Goal: Check status: Check status

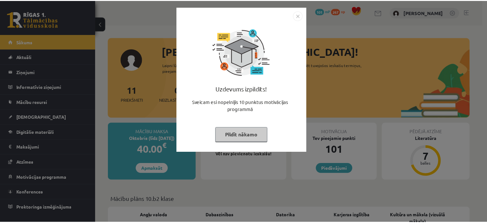
scroll to position [577, 0]
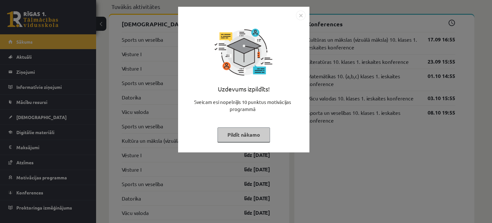
click at [302, 13] on img "Close" at bounding box center [301, 16] width 10 height 10
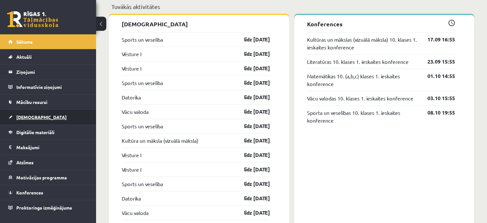
click at [38, 117] on link "[DEMOGRAPHIC_DATA]" at bounding box center [48, 117] width 80 height 15
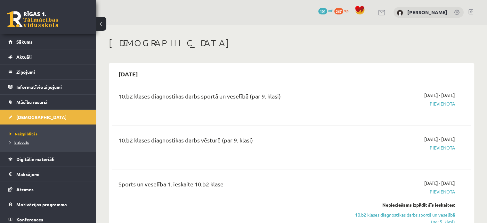
click at [23, 143] on span "Izlabotās" at bounding box center [19, 141] width 19 height 5
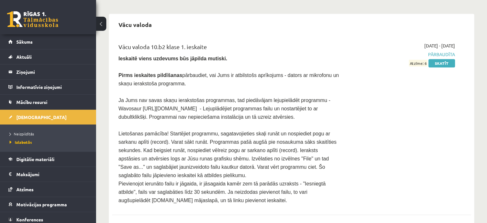
scroll to position [445, 0]
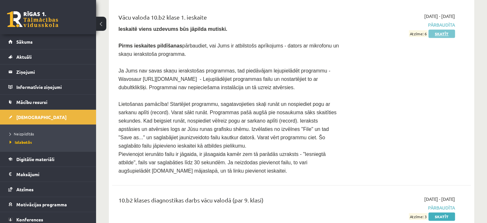
click at [444, 29] on link "Skatīt" at bounding box center [442, 33] width 27 height 8
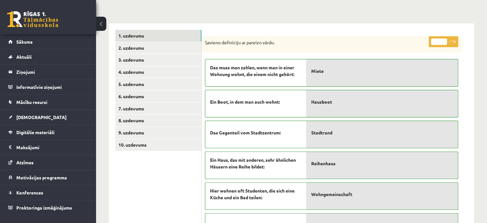
scroll to position [148, 0]
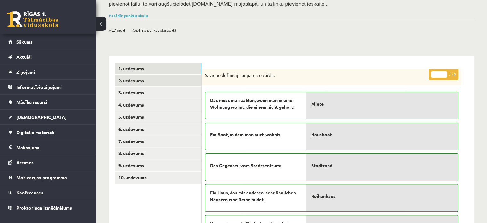
click at [167, 75] on link "2. uzdevums" at bounding box center [158, 81] width 86 height 12
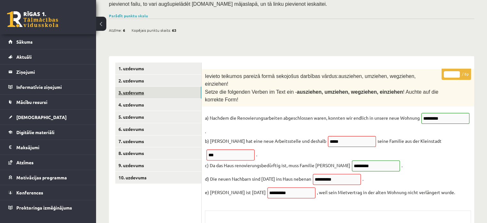
click at [142, 87] on link "3. uzdevums" at bounding box center [158, 93] width 86 height 12
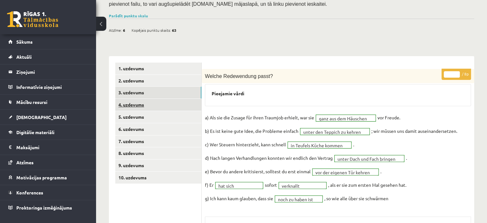
click at [136, 99] on link "4. uzdevums" at bounding box center [158, 105] width 86 height 12
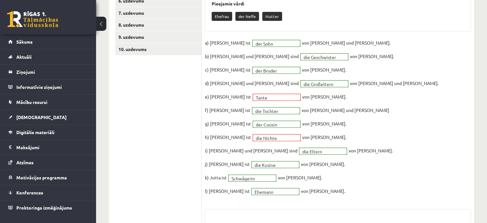
scroll to position [180, 0]
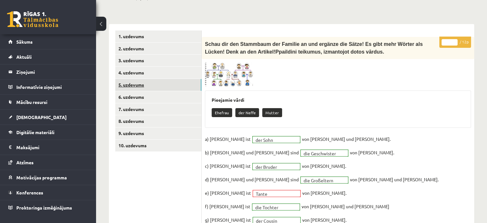
click at [147, 79] on link "5. uzdevums" at bounding box center [158, 85] width 86 height 12
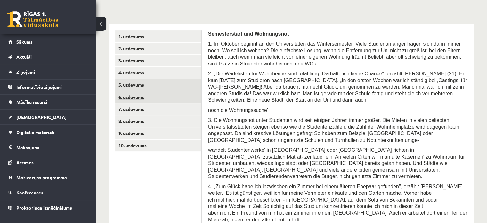
click at [135, 91] on link "6. uzdevums" at bounding box center [158, 97] width 86 height 12
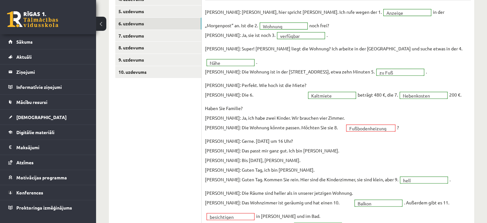
scroll to position [190, 0]
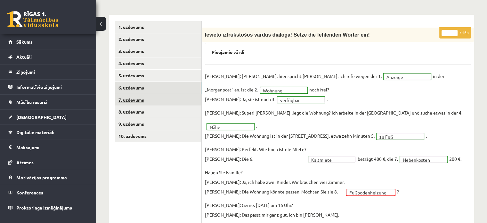
click at [144, 94] on link "7. uzdevums" at bounding box center [158, 100] width 86 height 12
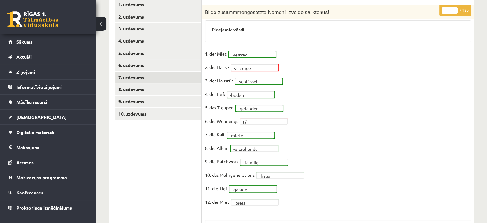
scroll to position [254, 0]
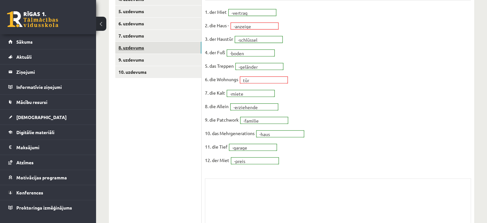
click at [145, 42] on link "8. uzdevums" at bounding box center [158, 48] width 86 height 12
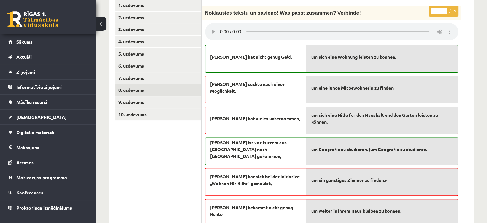
scroll to position [222, 0]
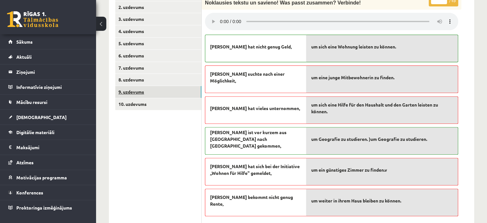
click at [134, 86] on link "9. uzdevums" at bounding box center [158, 92] width 86 height 12
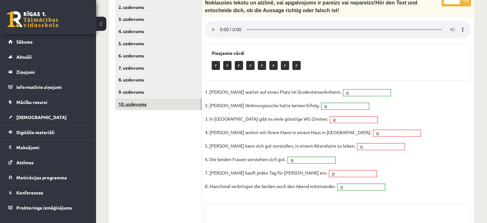
click at [152, 98] on link "10. uzdevums" at bounding box center [158, 104] width 86 height 12
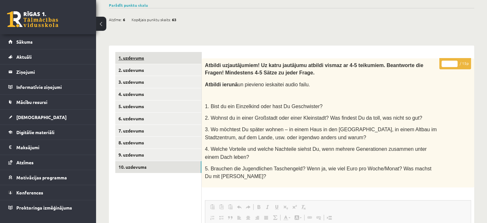
scroll to position [126, 0]
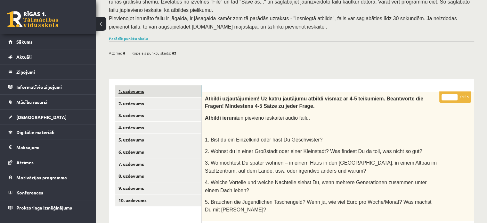
click at [146, 85] on link "1. uzdevums" at bounding box center [158, 91] width 86 height 12
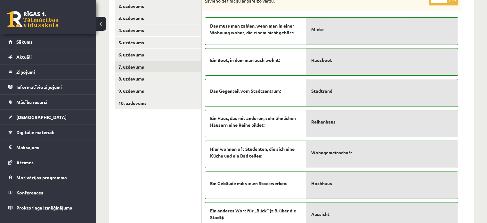
scroll to position [190, 0]
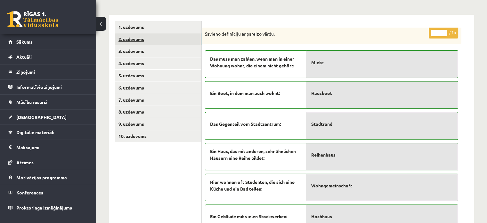
click at [129, 33] on link "2. uzdevums" at bounding box center [158, 39] width 86 height 12
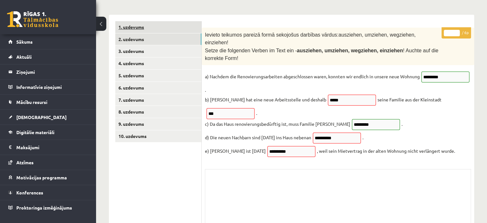
click at [159, 21] on link "1. uzdevums" at bounding box center [158, 27] width 86 height 12
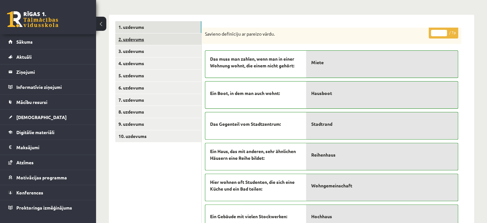
click at [142, 33] on link "2. uzdevums" at bounding box center [158, 39] width 86 height 12
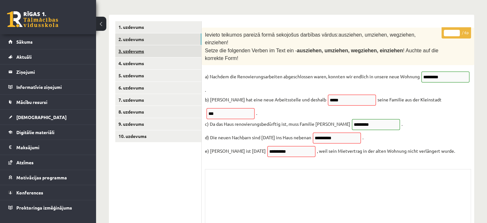
click at [133, 45] on link "3. uzdevums" at bounding box center [158, 51] width 86 height 12
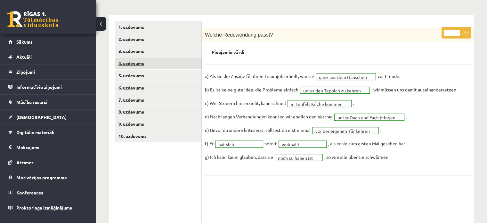
click at [135, 57] on link "4. uzdevums" at bounding box center [158, 63] width 86 height 12
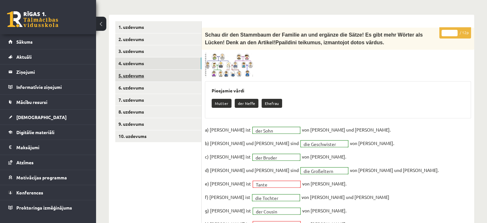
click at [133, 70] on link "5. uzdevums" at bounding box center [158, 76] width 86 height 12
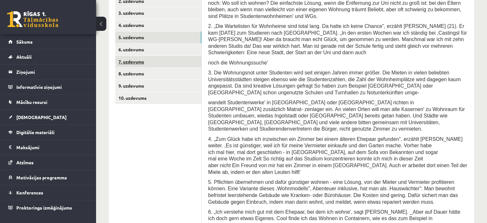
scroll to position [217, 0]
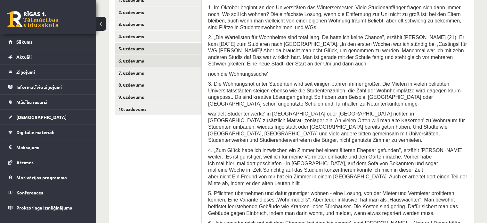
click at [142, 55] on link "6. uzdevums" at bounding box center [158, 61] width 86 height 12
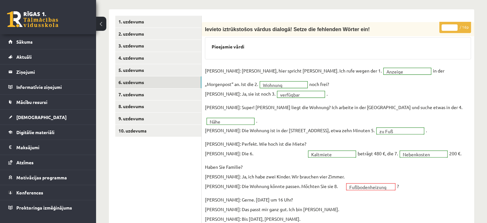
scroll to position [185, 0]
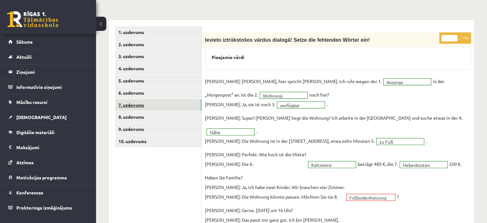
click at [135, 99] on link "7. uzdevums" at bounding box center [158, 105] width 86 height 12
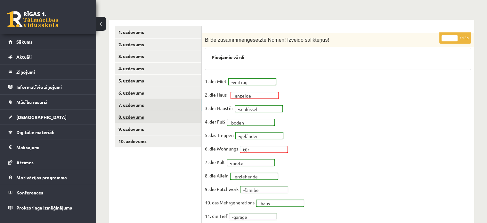
click at [140, 111] on link "8. uzdevums" at bounding box center [158, 117] width 86 height 12
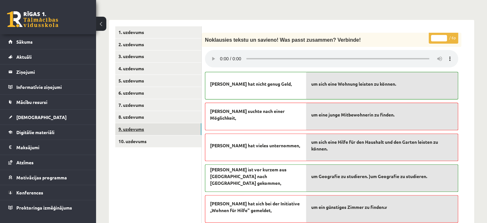
click at [145, 123] on link "9. uzdevums" at bounding box center [158, 129] width 86 height 12
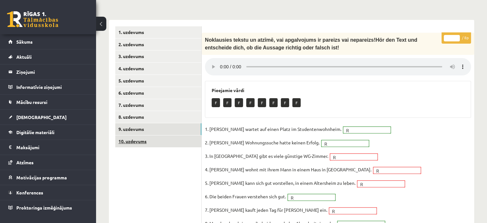
click at [129, 135] on link "10. uzdevums" at bounding box center [158, 141] width 86 height 12
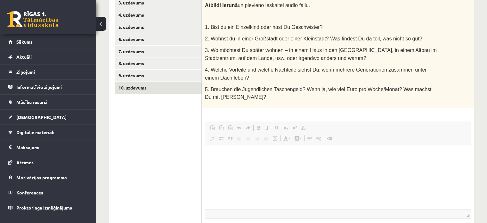
scroll to position [179, 0]
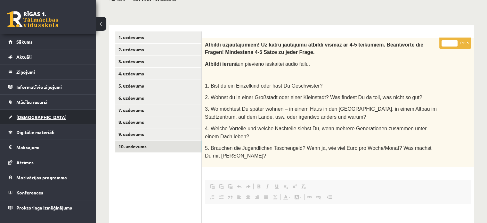
click at [36, 117] on link "[DEMOGRAPHIC_DATA]" at bounding box center [48, 117] width 80 height 15
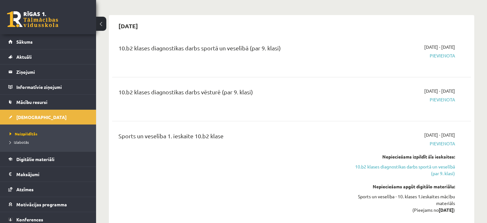
scroll to position [96, 0]
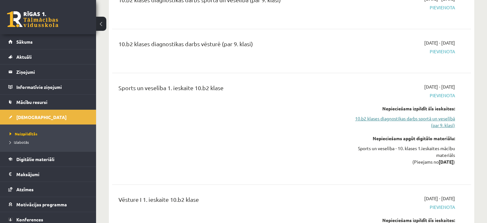
click at [432, 122] on link "10.b2 klases diagnostikas darbs sportā un veselībā (par 9. klasi)" at bounding box center [403, 121] width 106 height 13
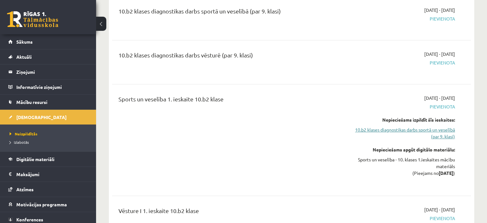
click at [427, 131] on link "10.b2 klases diagnostikas darbs sportā un veselībā (par 9. klasi)" at bounding box center [403, 132] width 106 height 13
click at [427, 129] on link "10.b2 klases diagnostikas darbs sportā un veselībā (par 9. klasi)" at bounding box center [403, 132] width 106 height 13
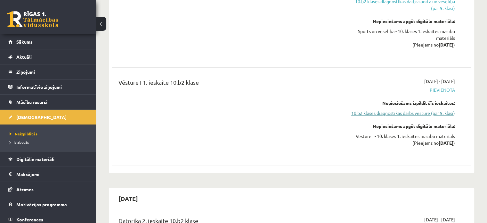
click at [393, 114] on link "10.b2 klases diagnostikas darbs vēsturē (par 9. klasi)" at bounding box center [403, 113] width 106 height 7
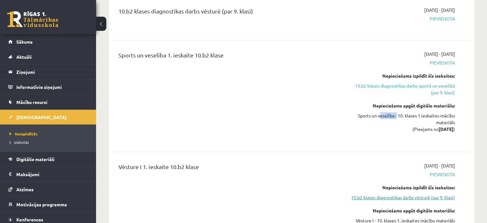
click at [393, 114] on div "Sports un veselība - 10. klases 1.ieskaites mācību materiāls (Pieejams no [DATE…" at bounding box center [403, 122] width 106 height 20
click at [371, 140] on div "[DATE] - [DATE] [GEOGRAPHIC_DATA] Nepieciešams izpildīt šīs ieskaites: 10.b2 kl…" at bounding box center [402, 96] width 115 height 91
click at [390, 196] on link "10.b2 klases diagnostikas darbs vēsturē (par 9. klasi)" at bounding box center [403, 197] width 106 height 7
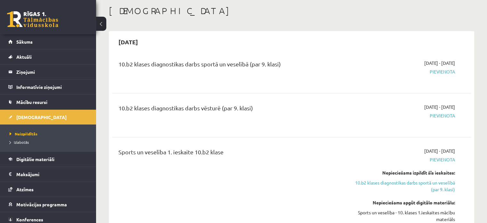
scroll to position [96, 0]
